Goal: Check status: Check status

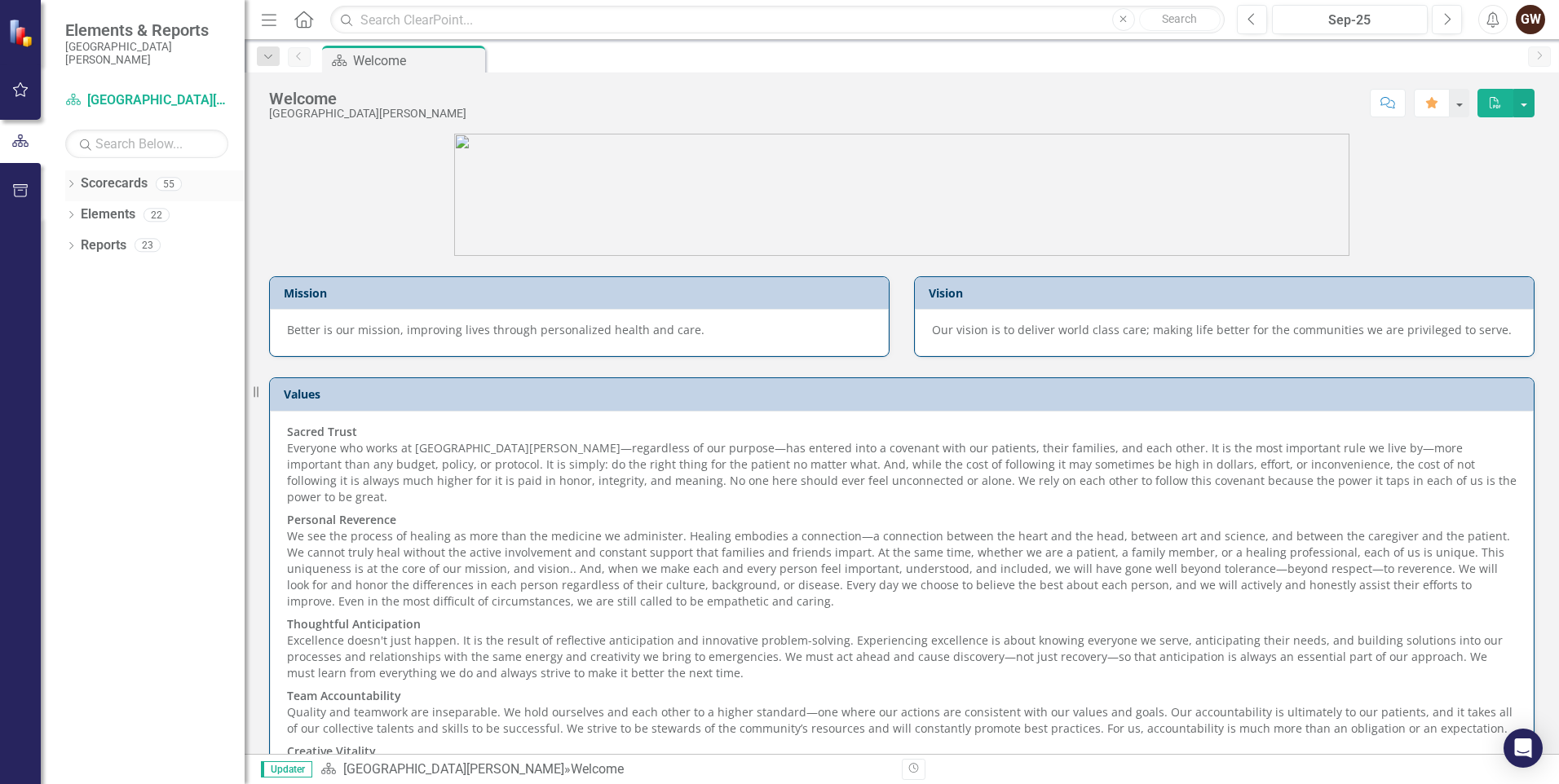
click at [119, 181] on link "Scorecards" at bounding box center [114, 184] width 67 height 19
click at [119, 186] on link "Scorecards" at bounding box center [114, 184] width 67 height 19
click at [14, 83] on icon "button" at bounding box center [21, 90] width 17 height 13
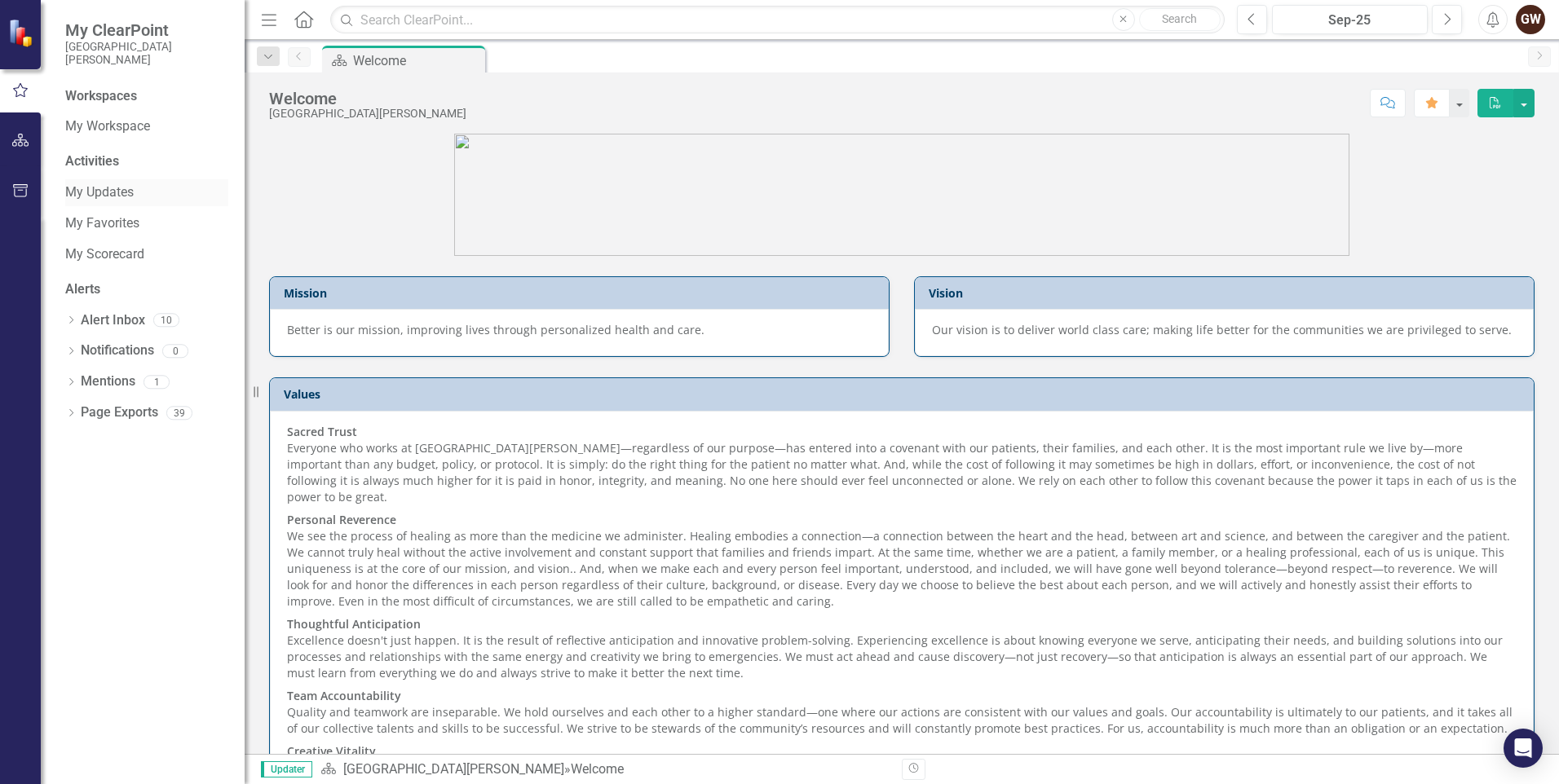
click at [107, 191] on link "My Updates" at bounding box center [147, 192] width 163 height 19
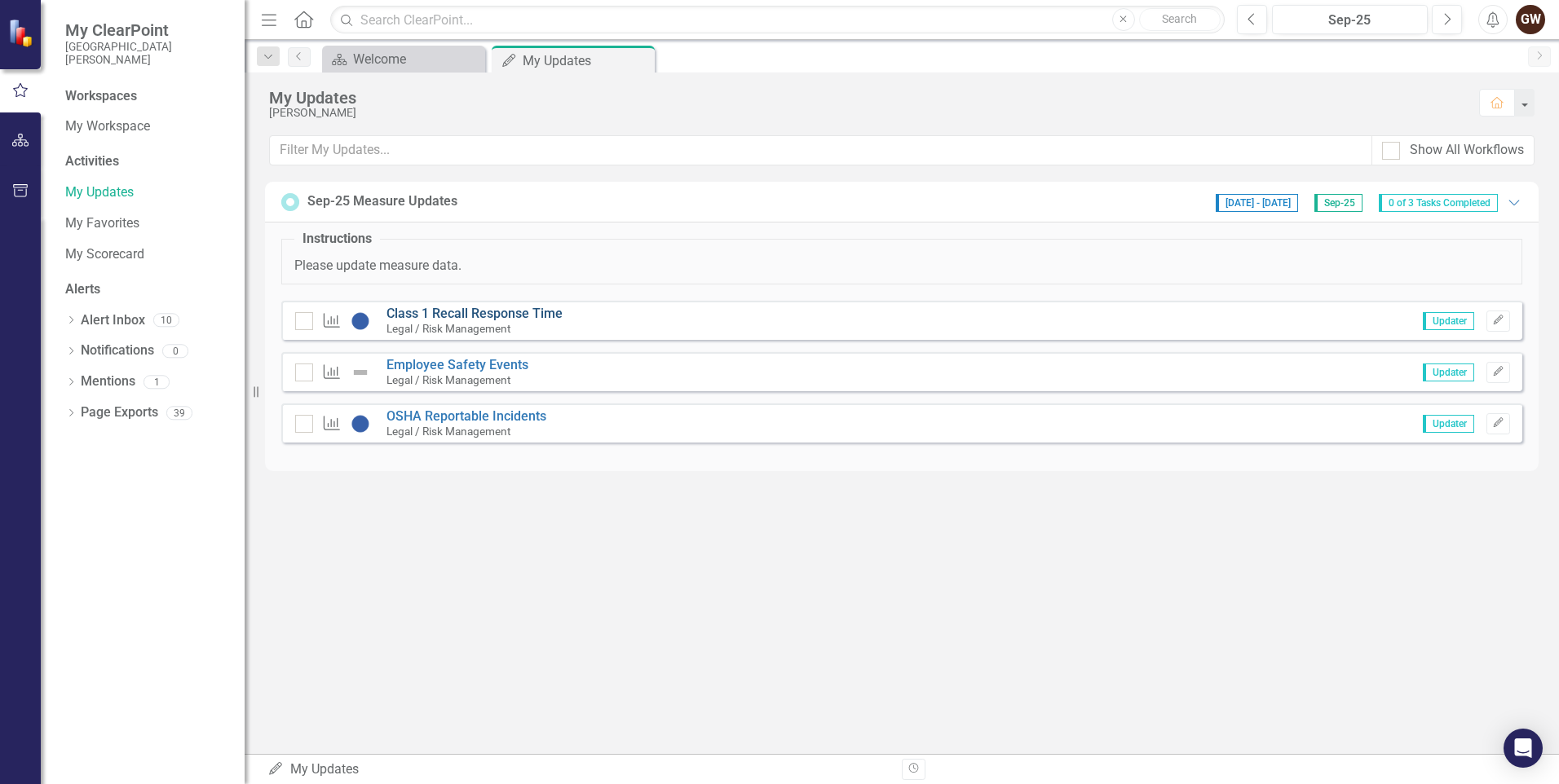
click at [449, 312] on link "Class 1 Recall Response Time" at bounding box center [474, 313] width 177 height 16
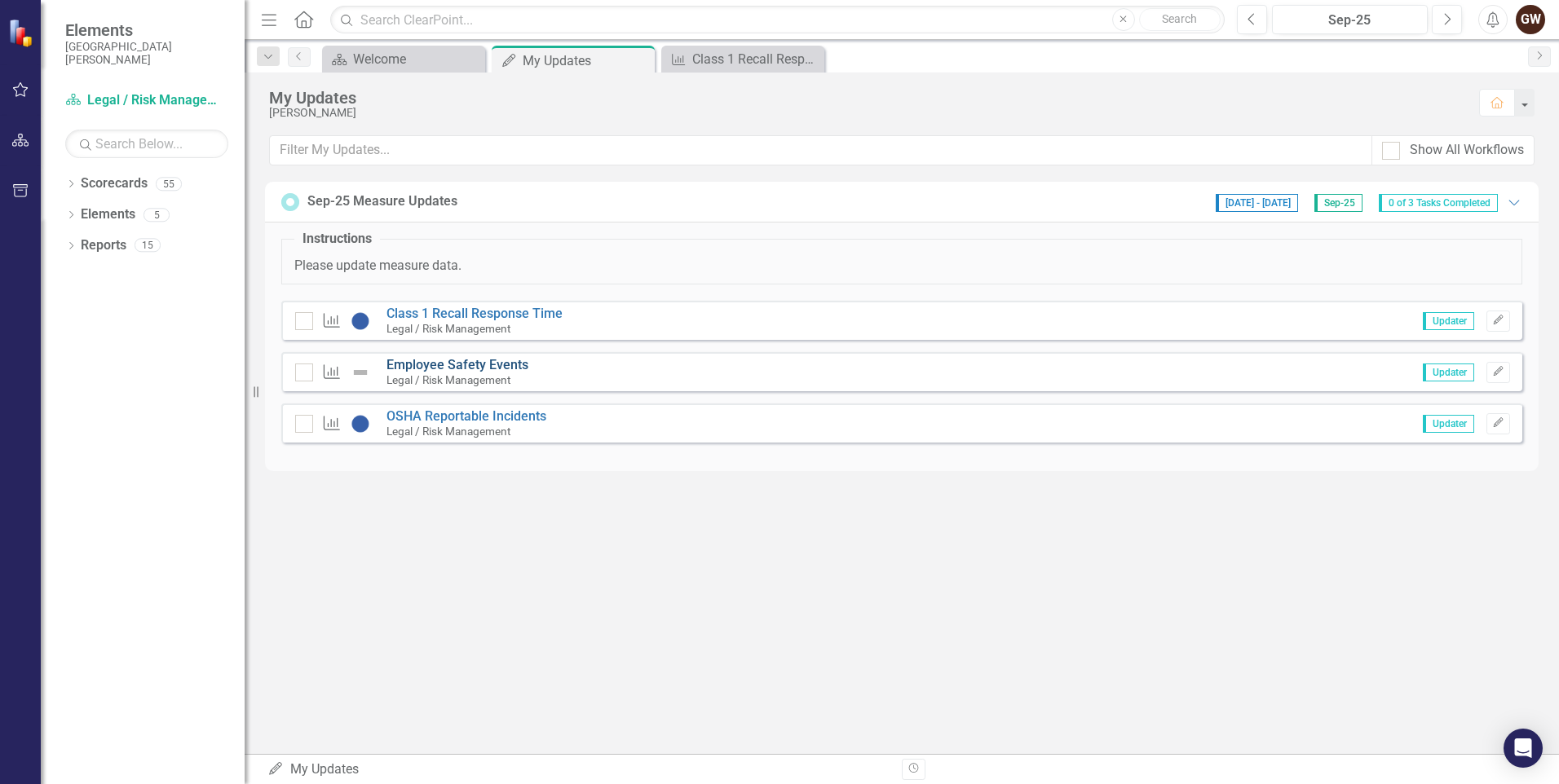
click at [454, 365] on link "Employee Safety Events" at bounding box center [457, 365] width 142 height 16
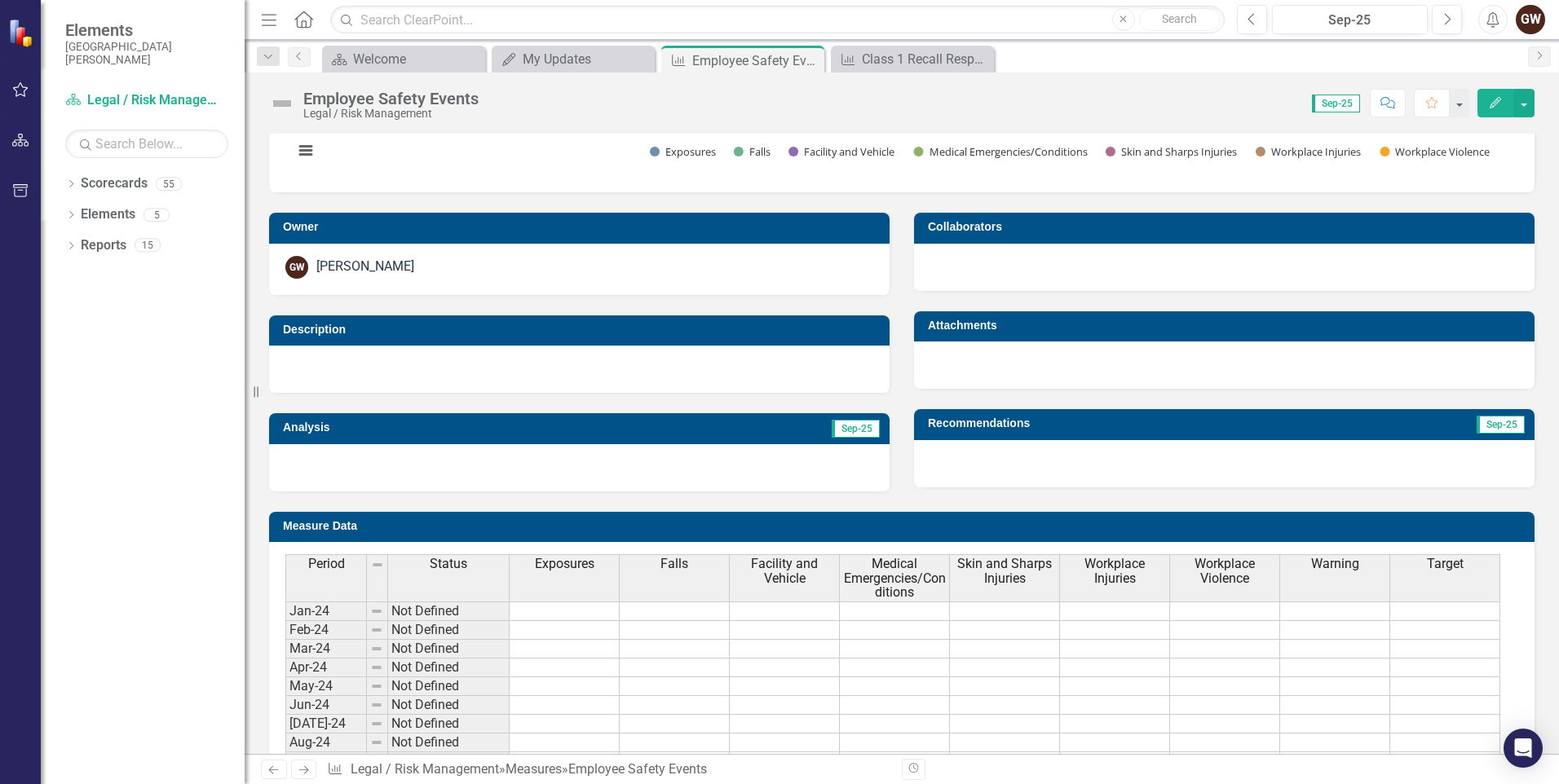
scroll to position [583, 0]
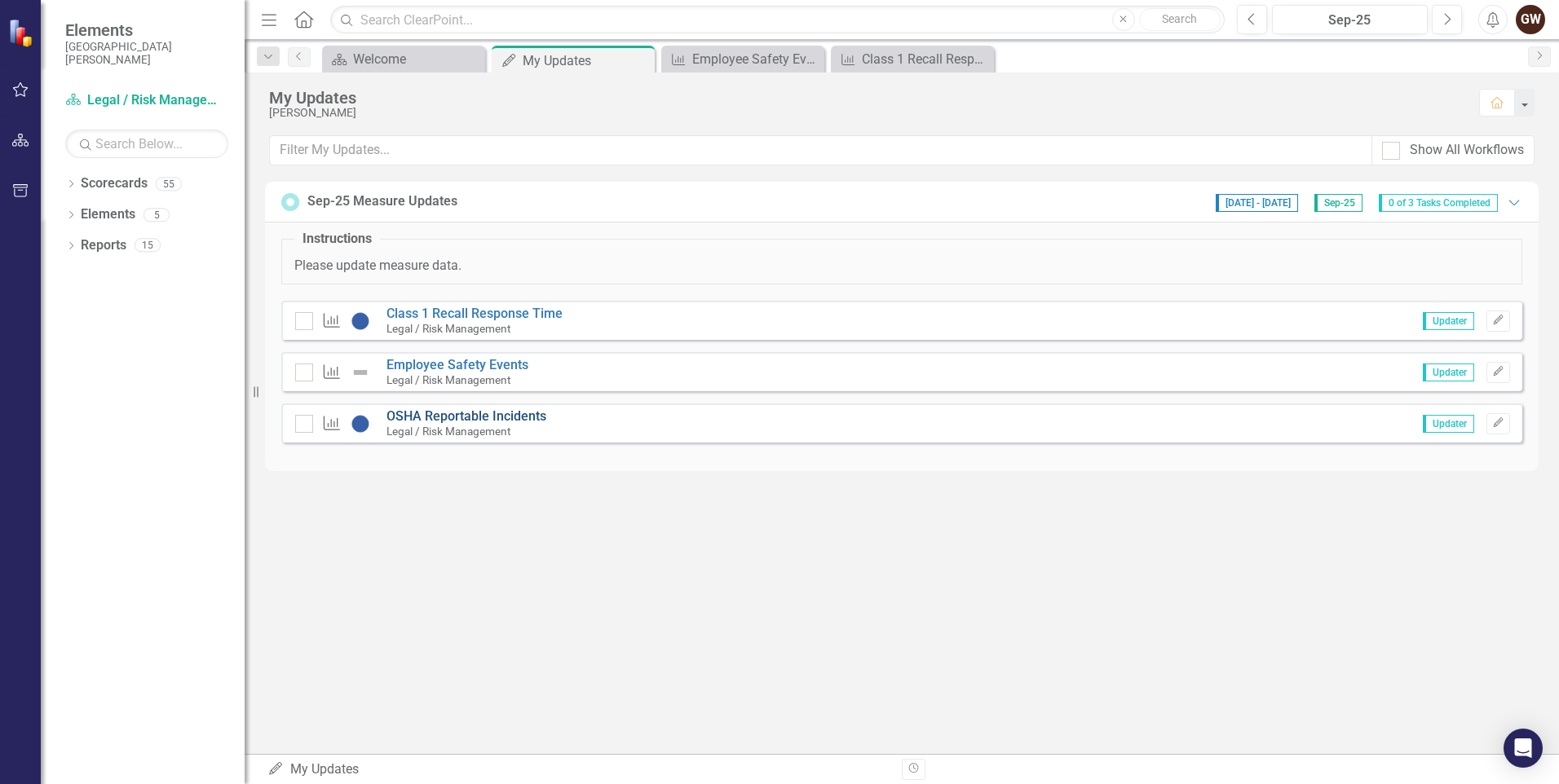
click at [455, 418] on link "OSHA Reportable Incidents" at bounding box center [466, 416] width 160 height 16
